Goal: Transaction & Acquisition: Purchase product/service

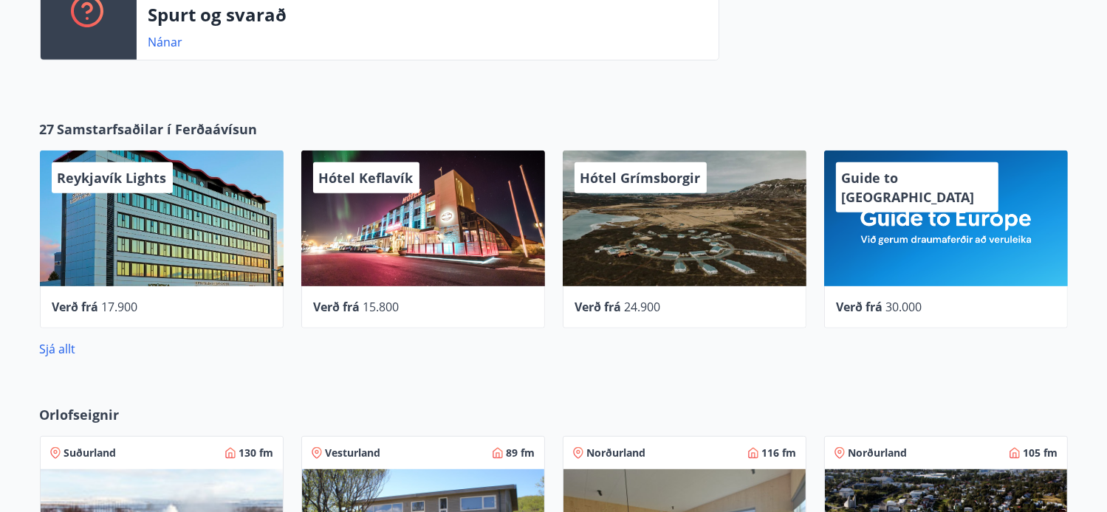
scroll to position [664, 0]
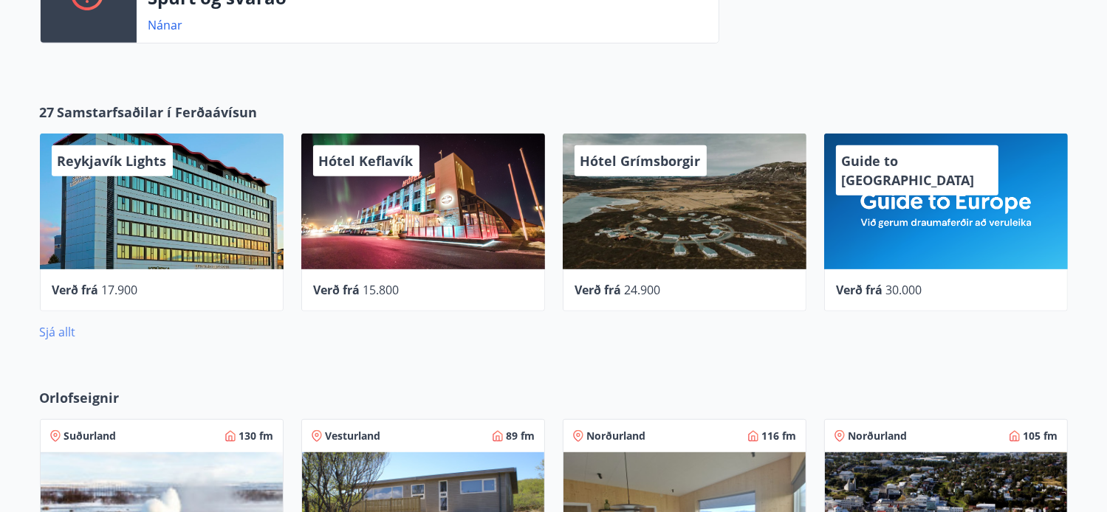
click at [58, 329] on link "Sjá allt" at bounding box center [58, 332] width 36 height 16
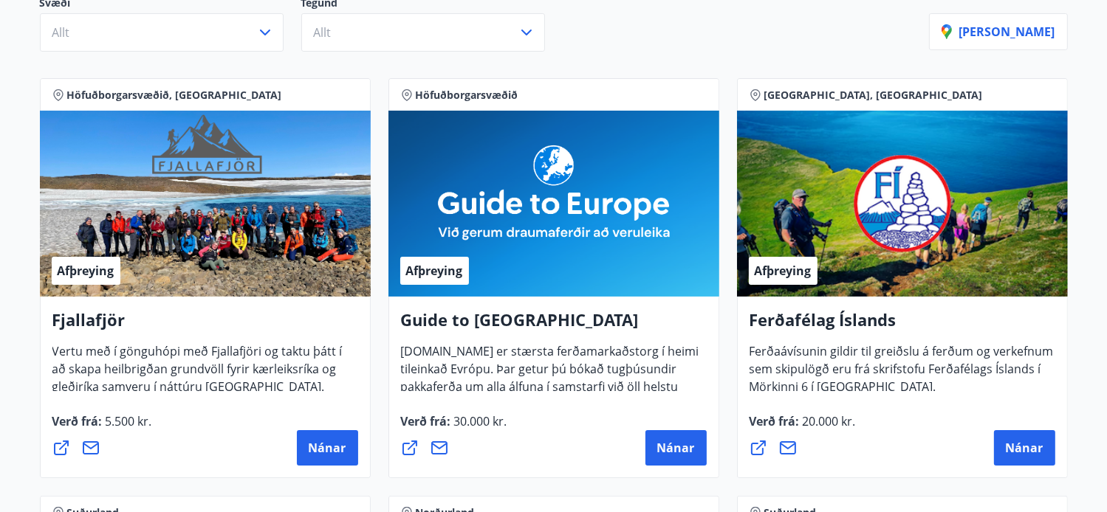
scroll to position [74, 0]
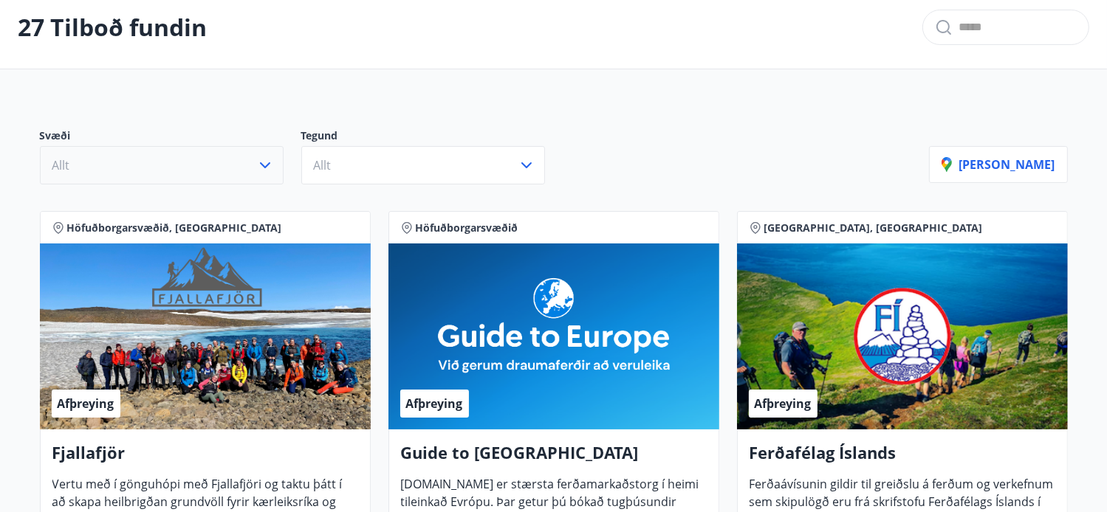
click at [272, 165] on icon "button" at bounding box center [265, 166] width 18 height 18
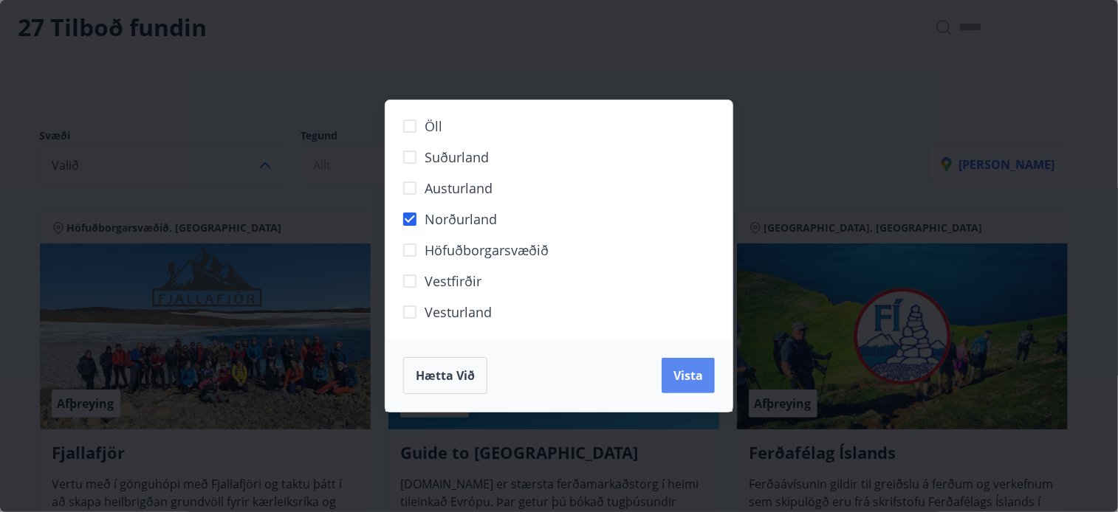
click at [680, 373] on span "Vista" at bounding box center [688, 376] width 30 height 16
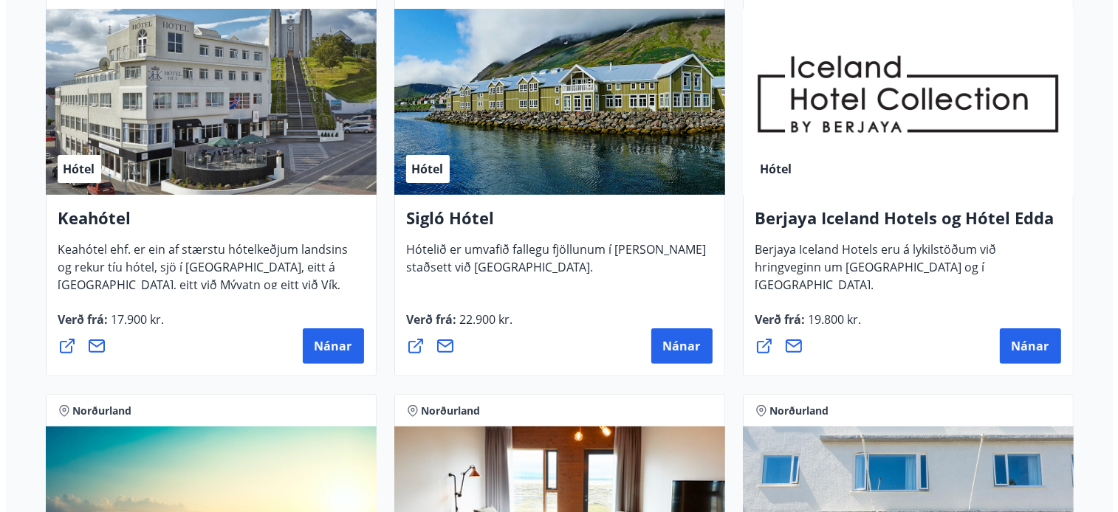
scroll to position [295, 0]
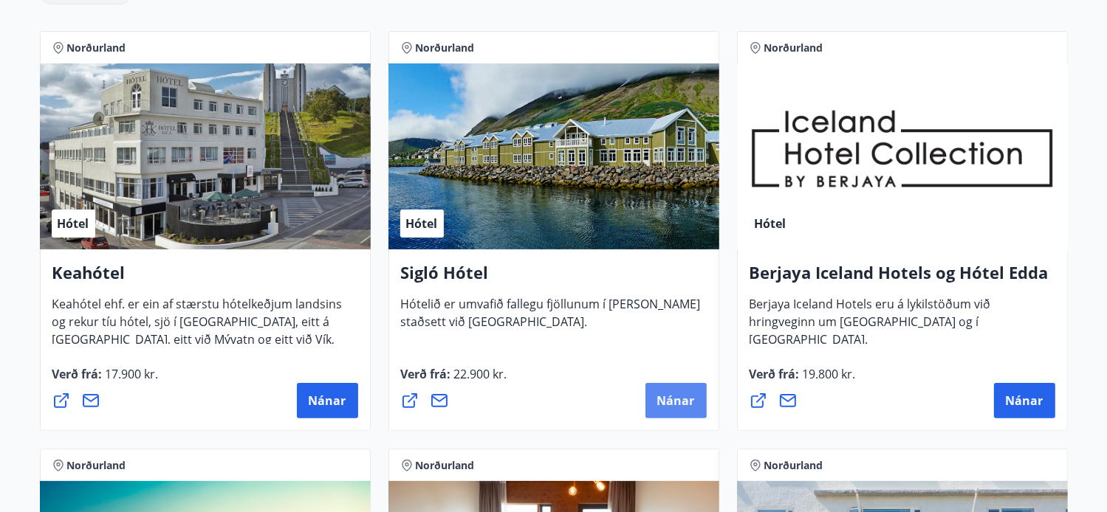
click at [675, 394] on span "Nánar" at bounding box center [676, 401] width 38 height 16
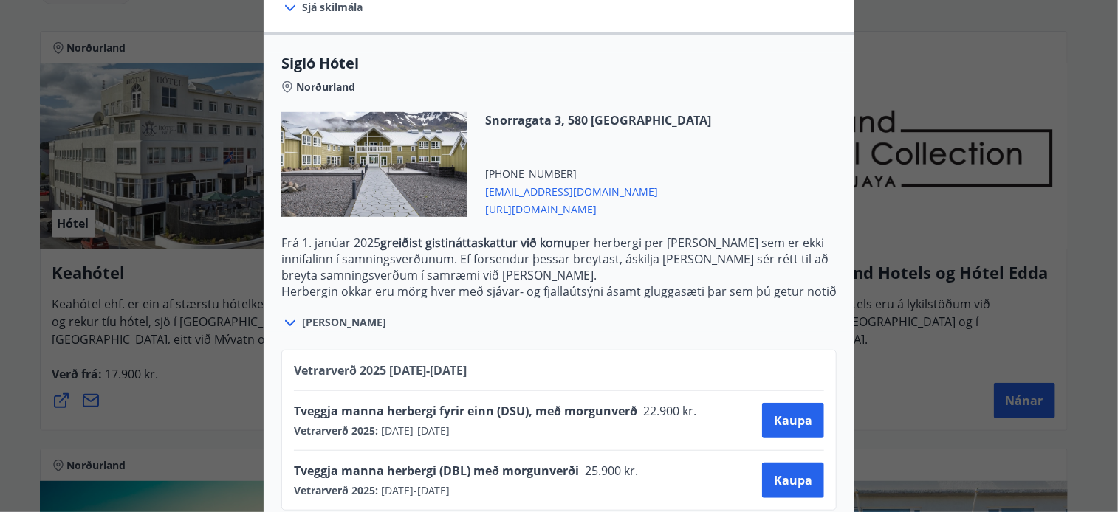
scroll to position [362, 0]
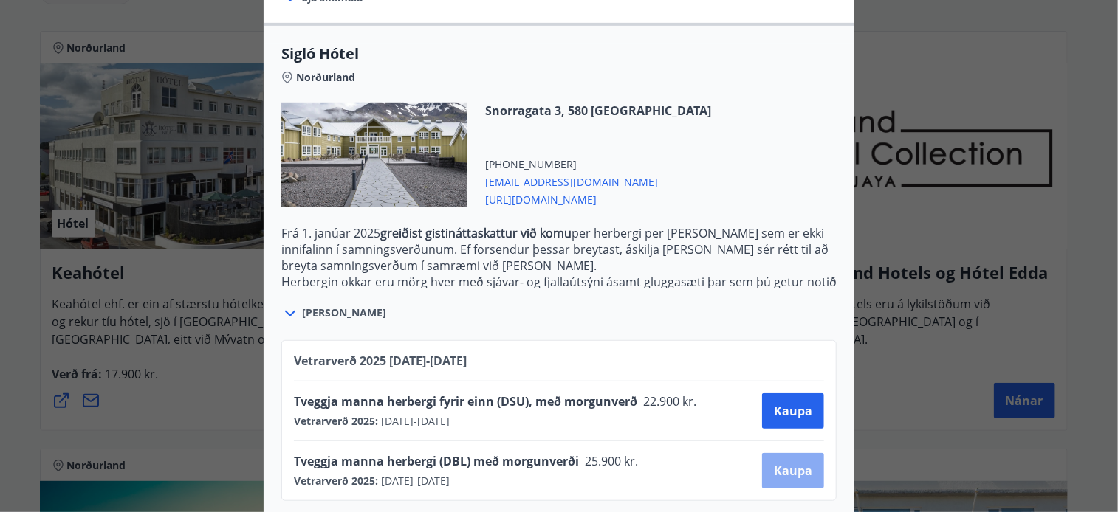
click at [783, 463] on span "Kaupa" at bounding box center [793, 471] width 38 height 16
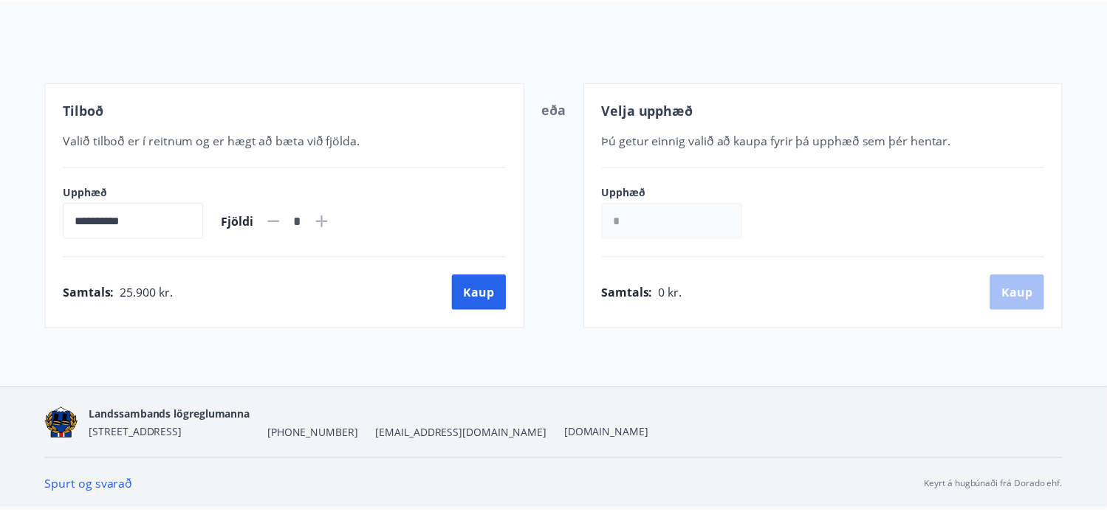
scroll to position [151, 0]
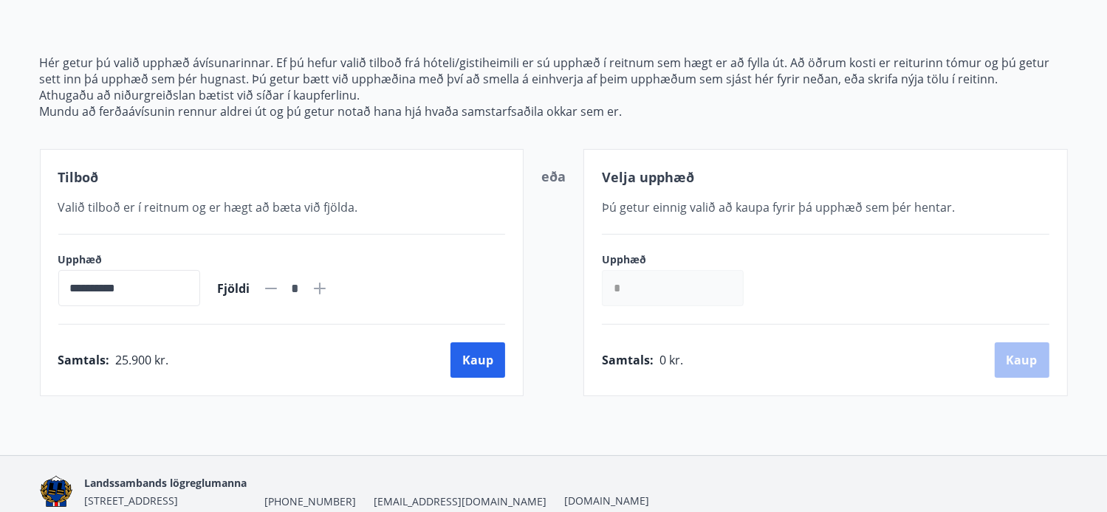
click at [650, 286] on input "*" at bounding box center [673, 288] width 142 height 36
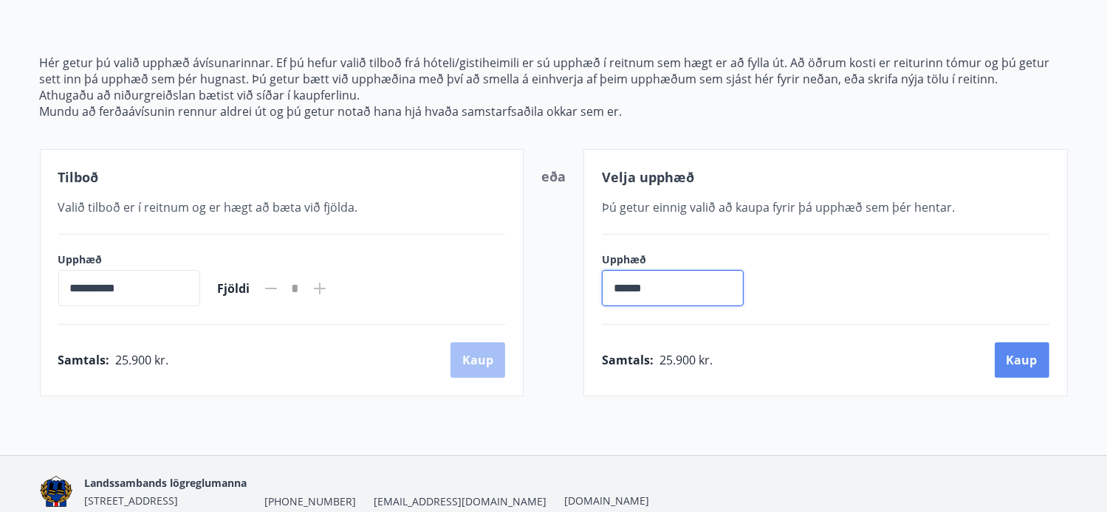
type input "******"
click at [1017, 358] on button "Kaup" at bounding box center [1021, 360] width 55 height 35
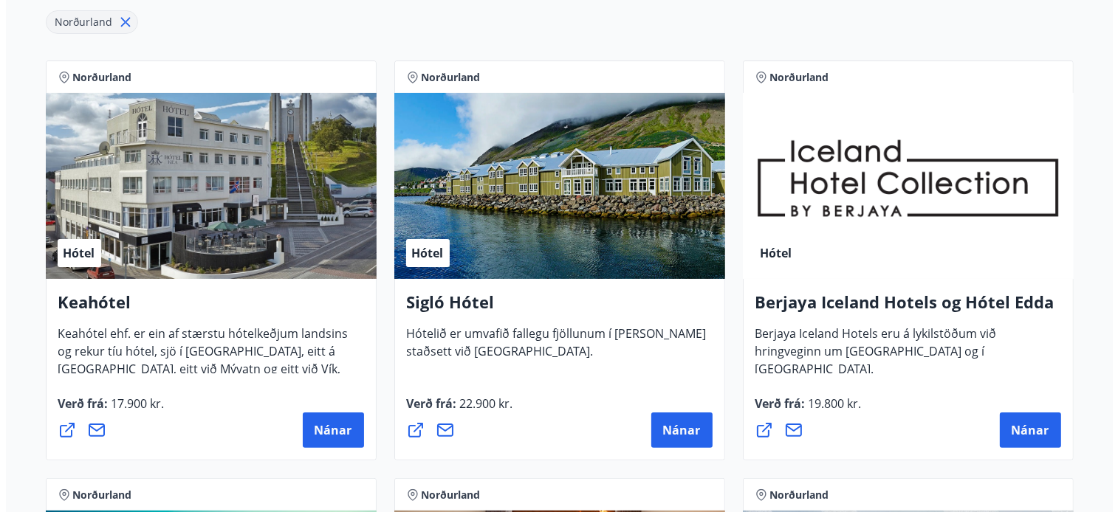
scroll to position [298, 0]
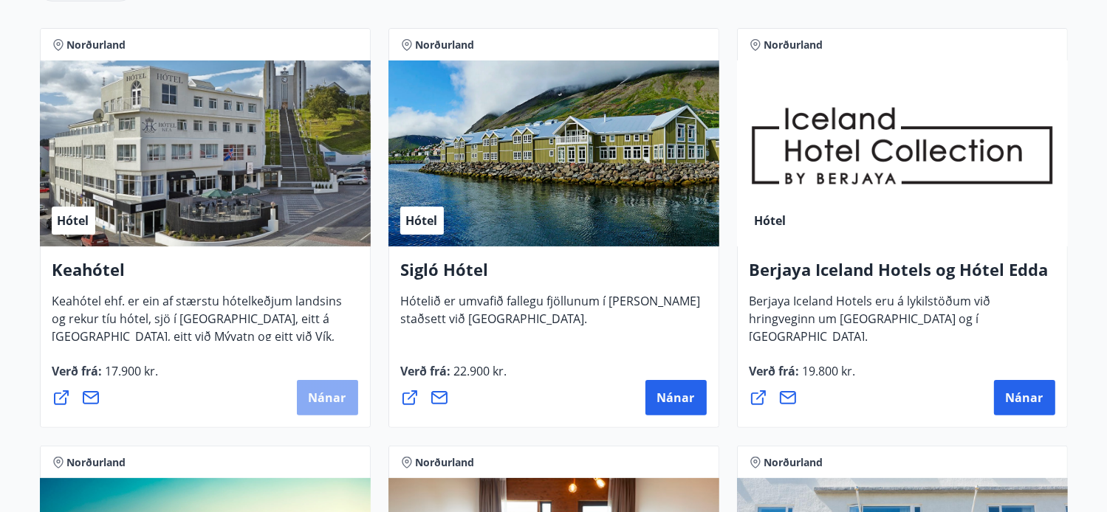
click at [312, 395] on span "Nánar" at bounding box center [328, 398] width 38 height 16
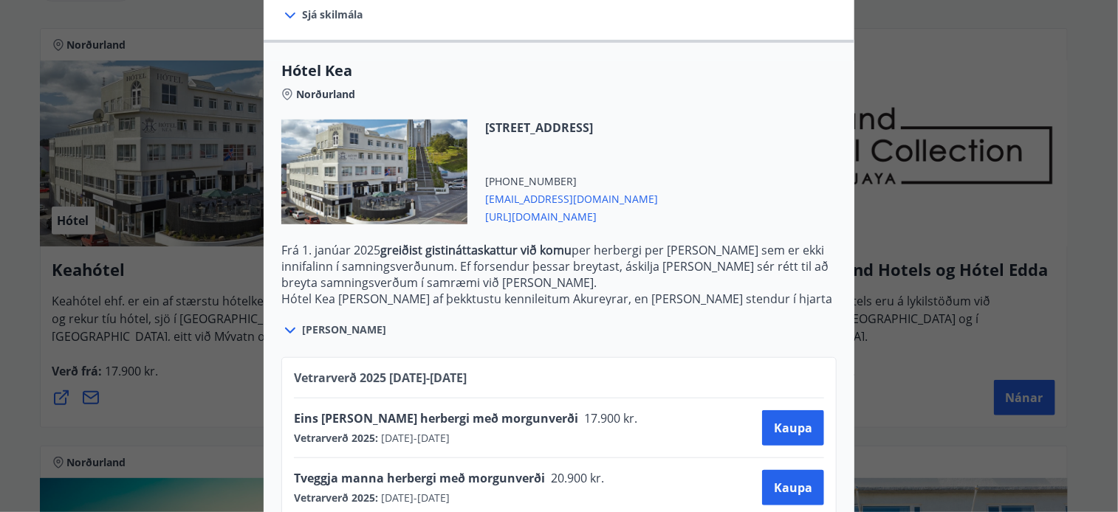
scroll to position [346, 0]
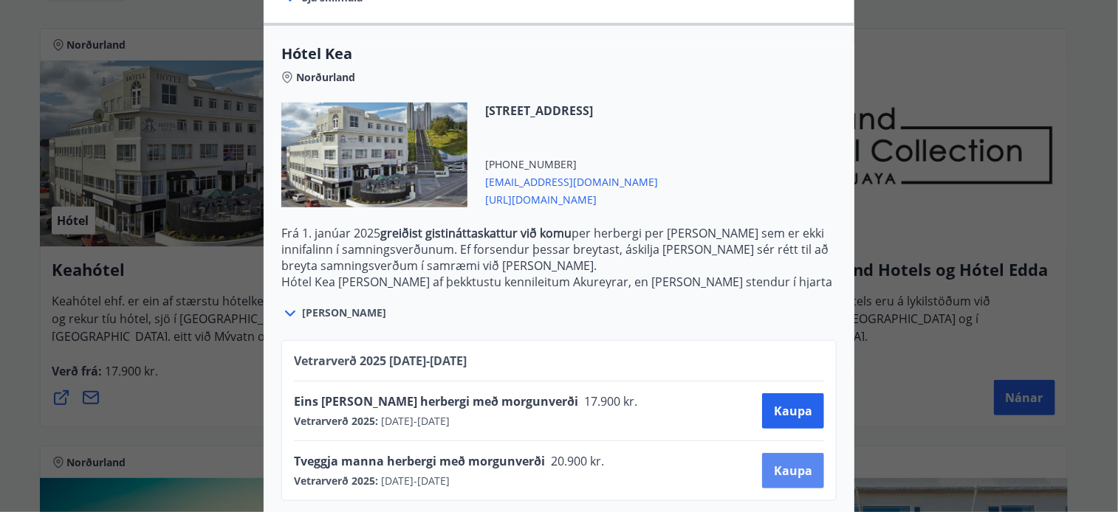
click at [792, 463] on span "Kaupa" at bounding box center [793, 471] width 38 height 16
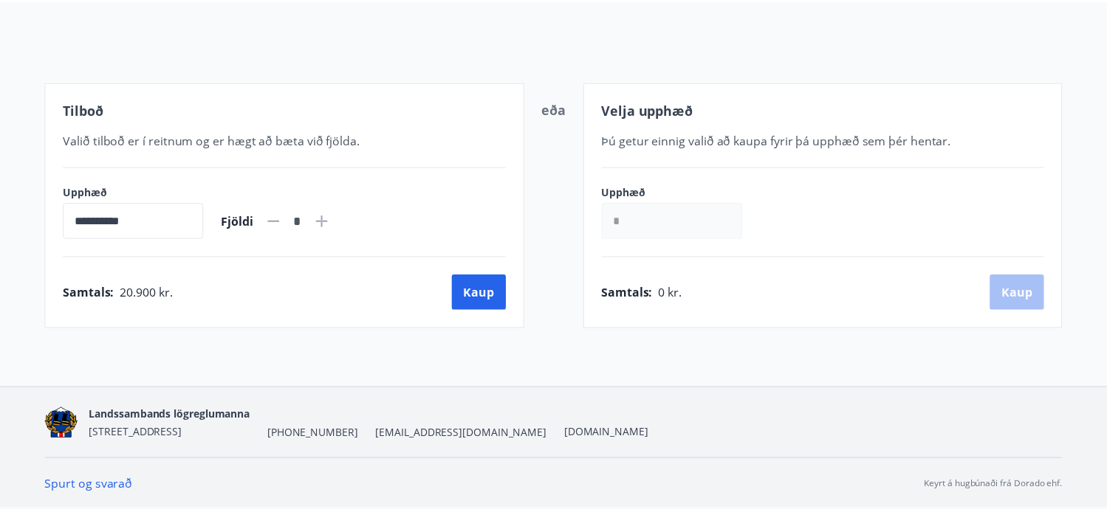
scroll to position [151, 0]
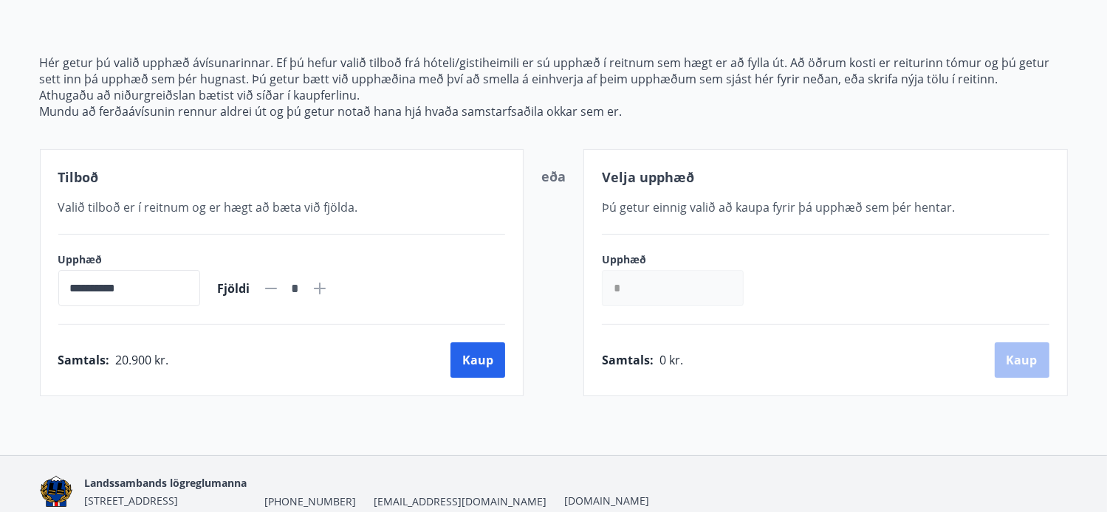
click at [643, 281] on input "*" at bounding box center [673, 288] width 142 height 36
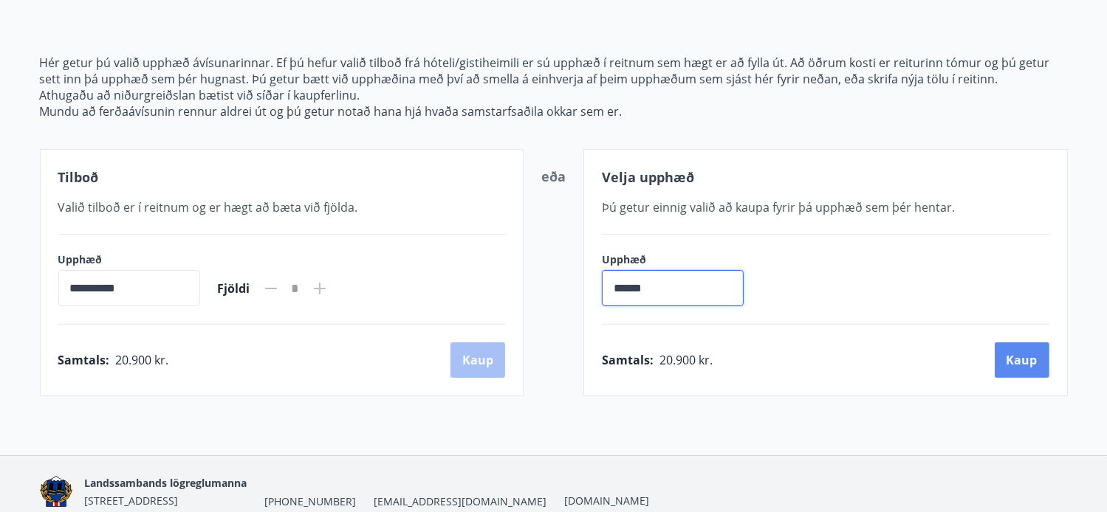
type input "******"
click at [1007, 360] on button "Kaup" at bounding box center [1021, 360] width 55 height 35
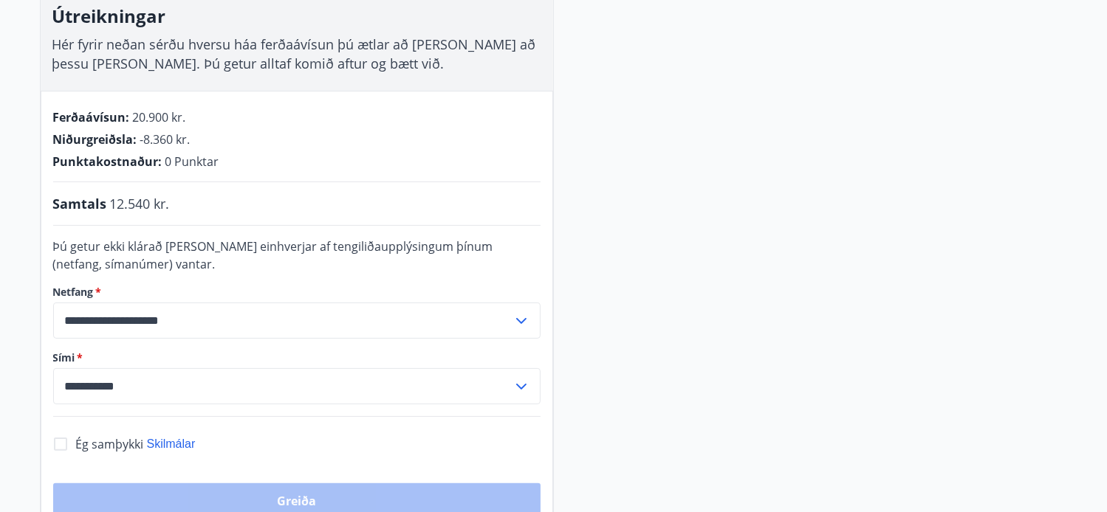
scroll to position [244, 0]
